Goal: Find specific page/section: Find specific page/section

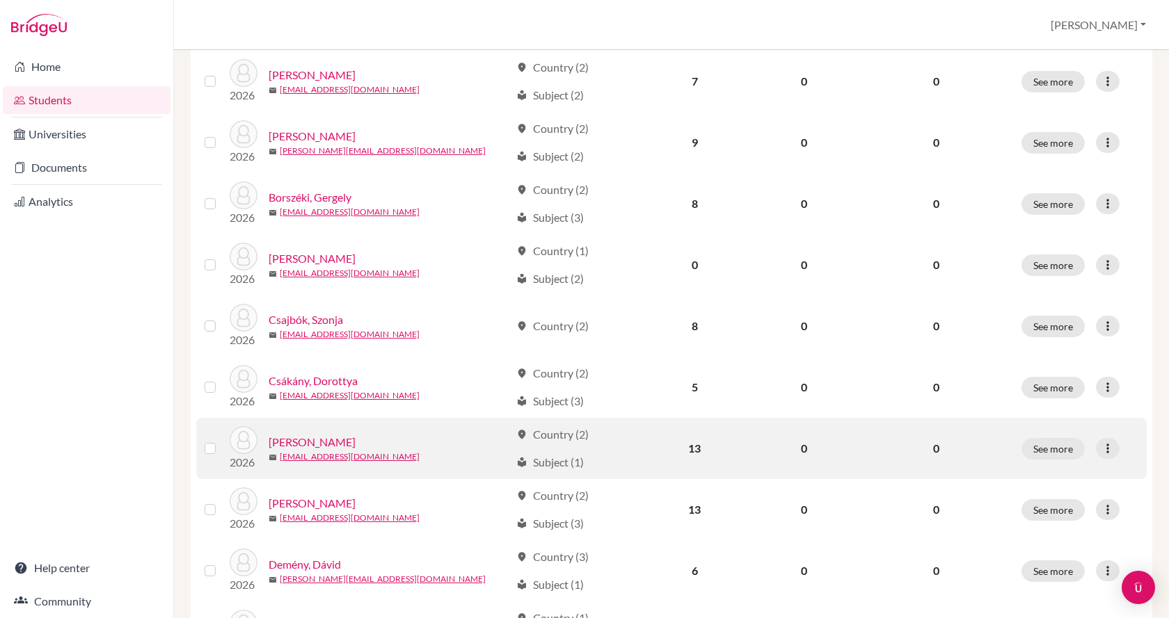
scroll to position [973, 0]
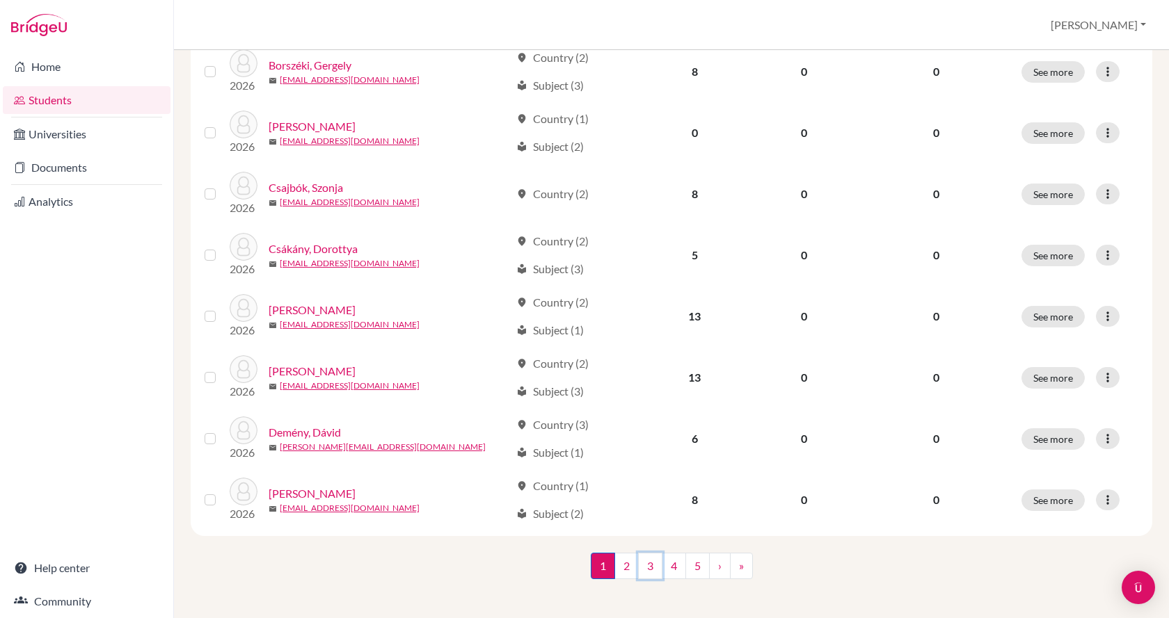
click at [643, 563] on link "3" at bounding box center [650, 566] width 24 height 26
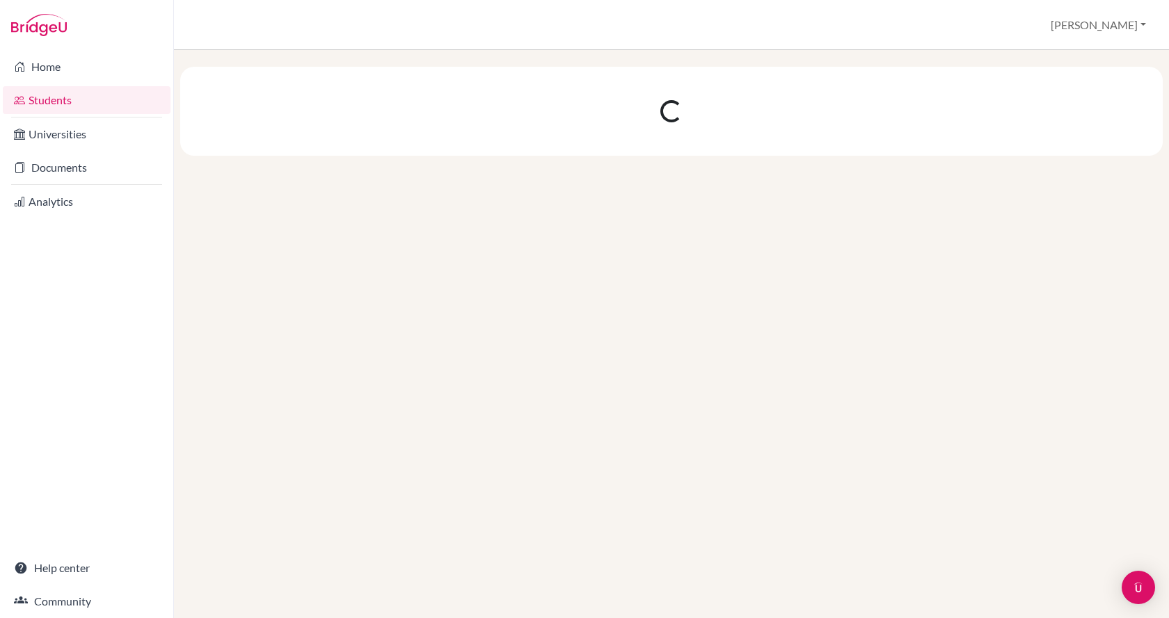
scroll to position [0, 0]
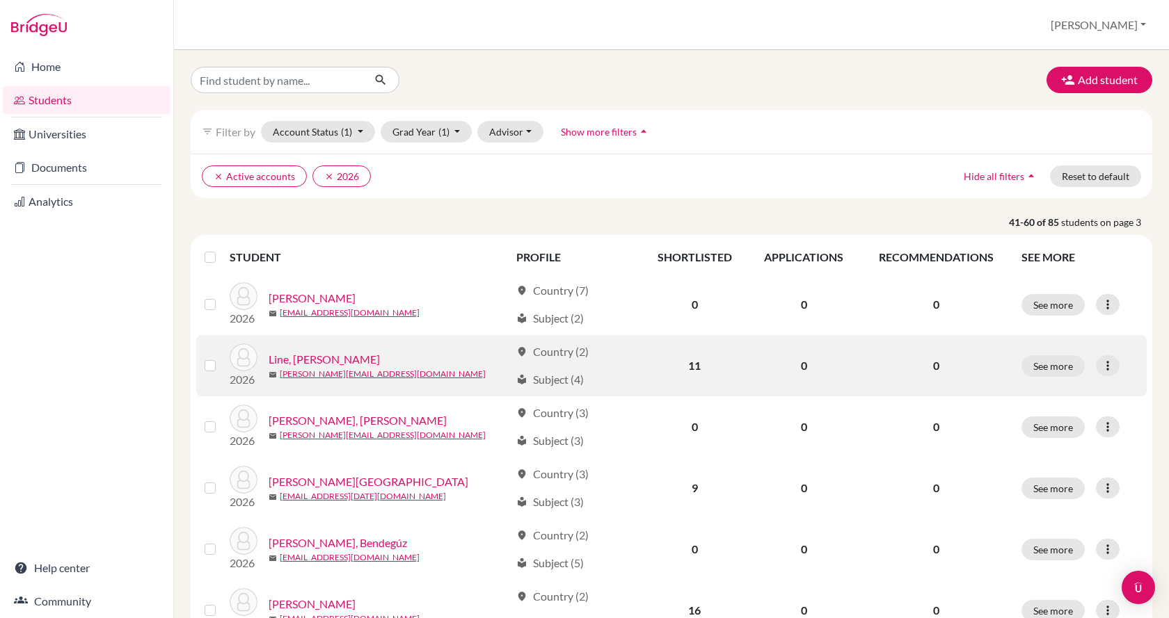
click at [314, 363] on link "Line, [PERSON_NAME]" at bounding box center [323, 359] width 111 height 17
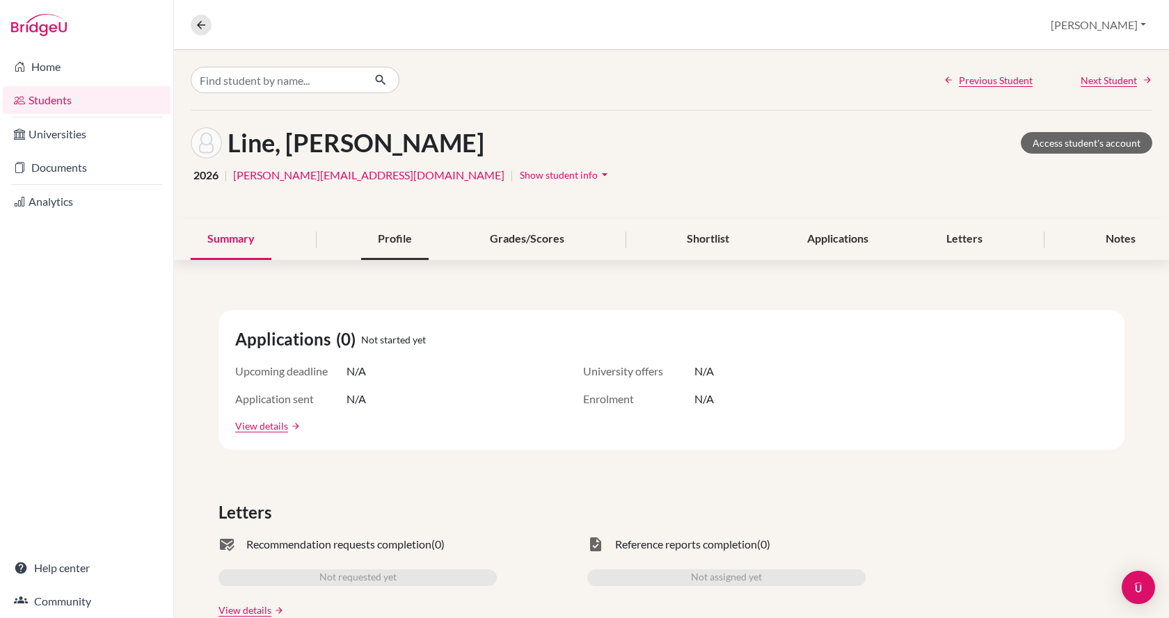
click at [385, 248] on div "Profile" at bounding box center [394, 239] width 67 height 41
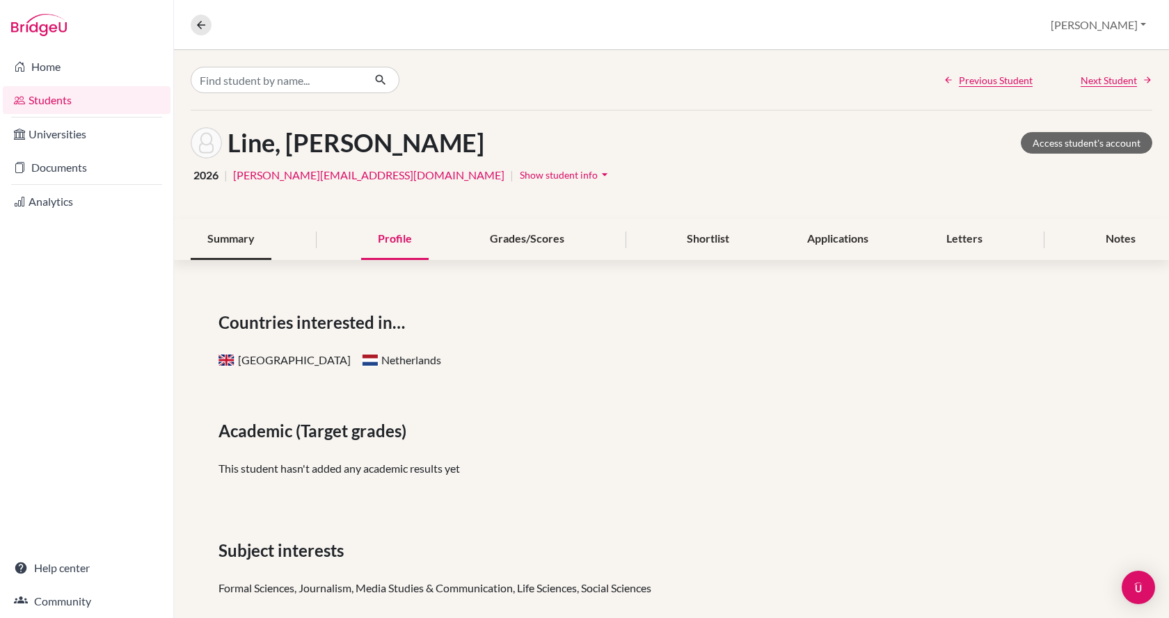
click at [235, 243] on div "Summary" at bounding box center [231, 239] width 81 height 41
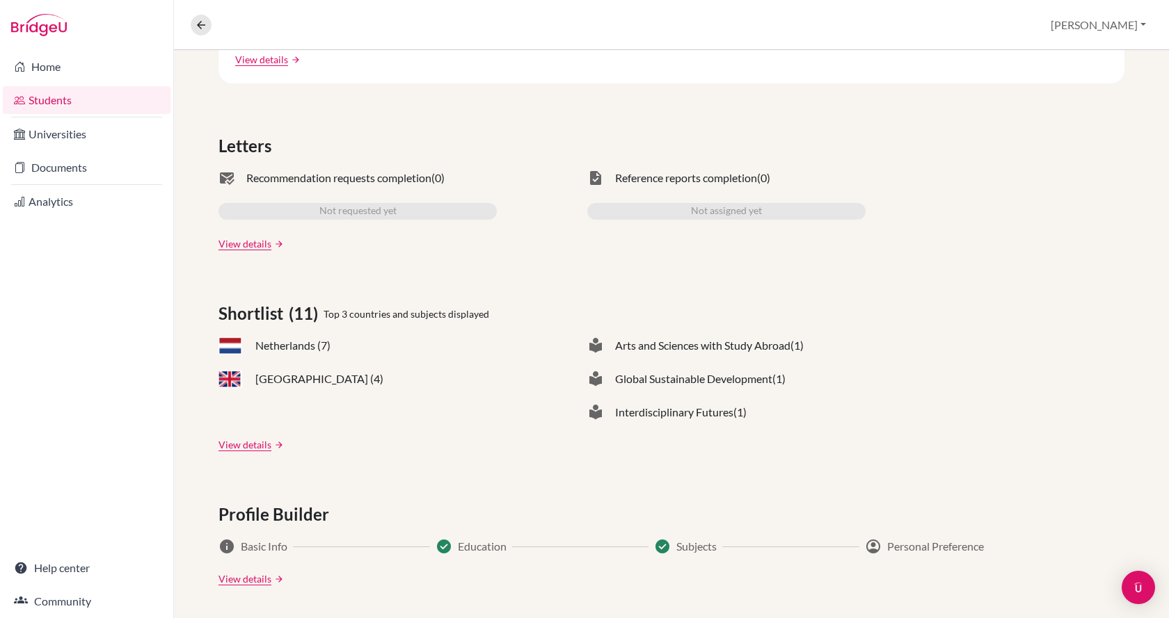
scroll to position [417, 0]
